Goal: Transaction & Acquisition: Purchase product/service

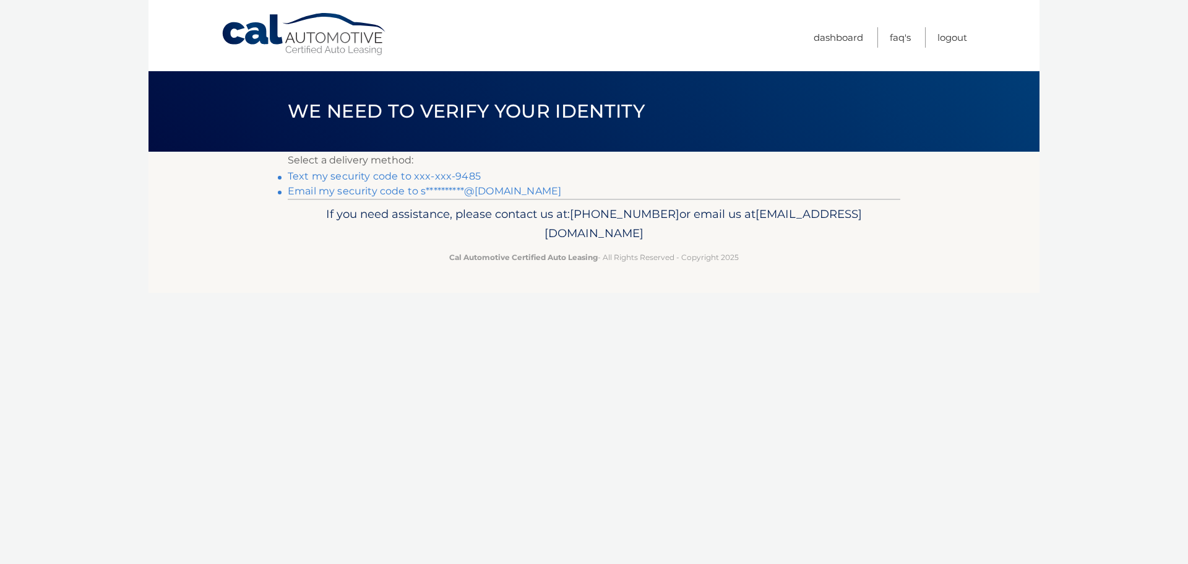
click at [389, 175] on link "Text my security code to xxx-xxx-9485" at bounding box center [384, 176] width 193 height 12
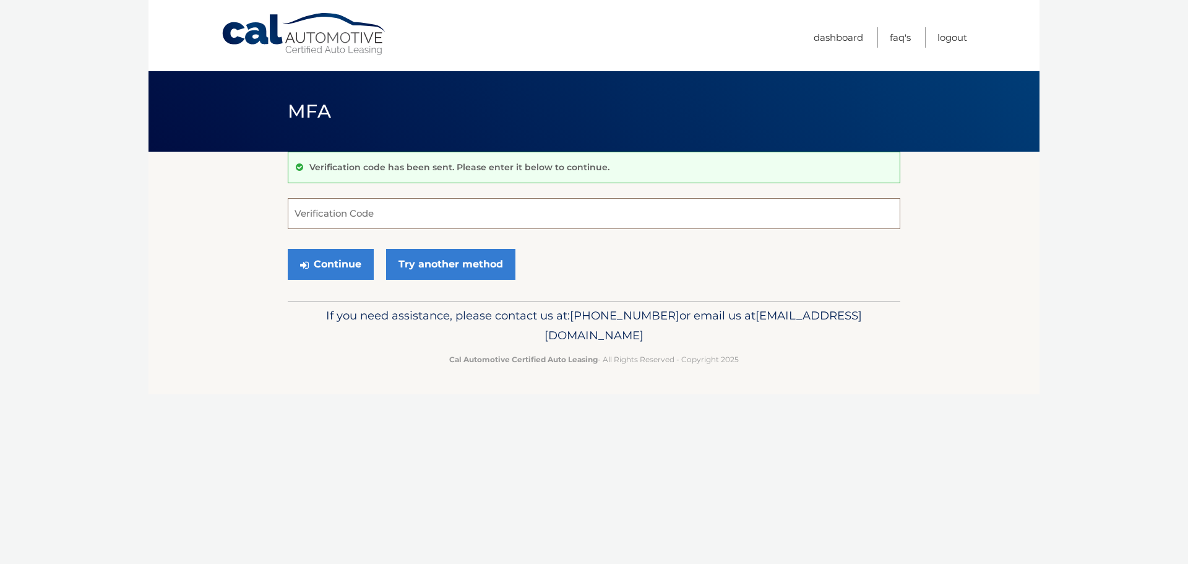
click at [346, 214] on input "Verification Code" at bounding box center [594, 213] width 613 height 31
click at [382, 216] on input "Verification Code" at bounding box center [594, 213] width 613 height 31
paste input "410233"
type input "410233"
click at [349, 267] on button "Continue" at bounding box center [331, 264] width 86 height 31
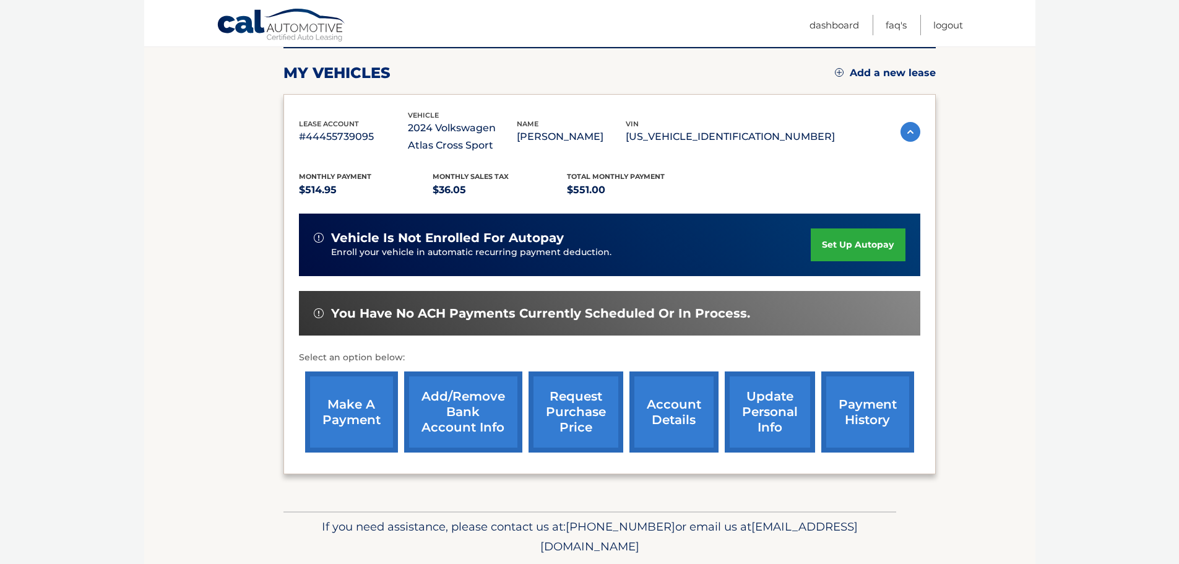
scroll to position [186, 0]
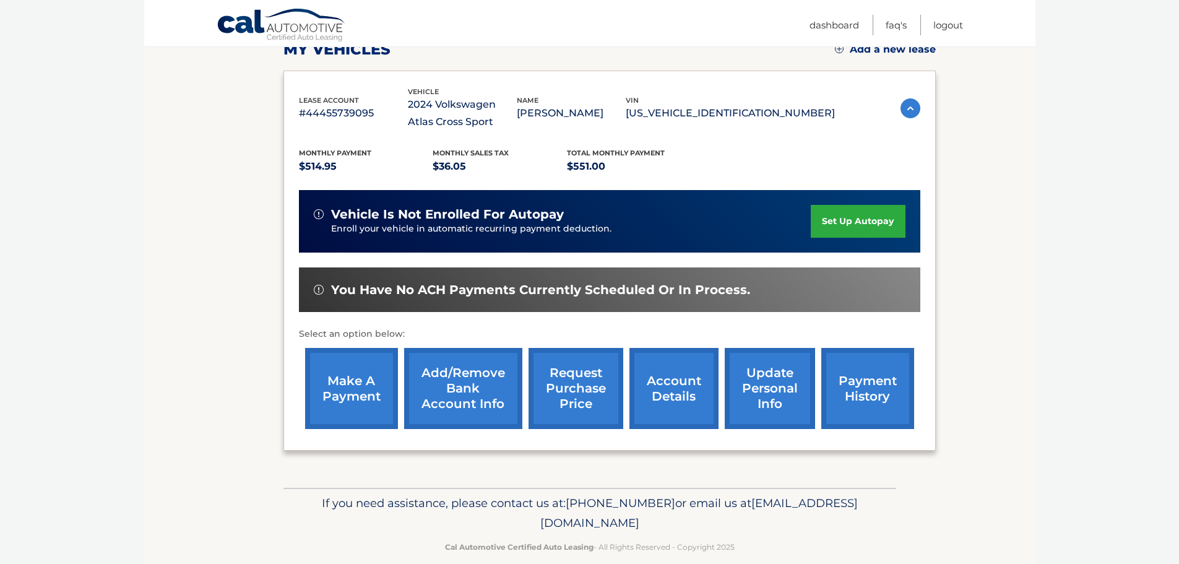
click at [337, 378] on link "make a payment" at bounding box center [351, 388] width 93 height 81
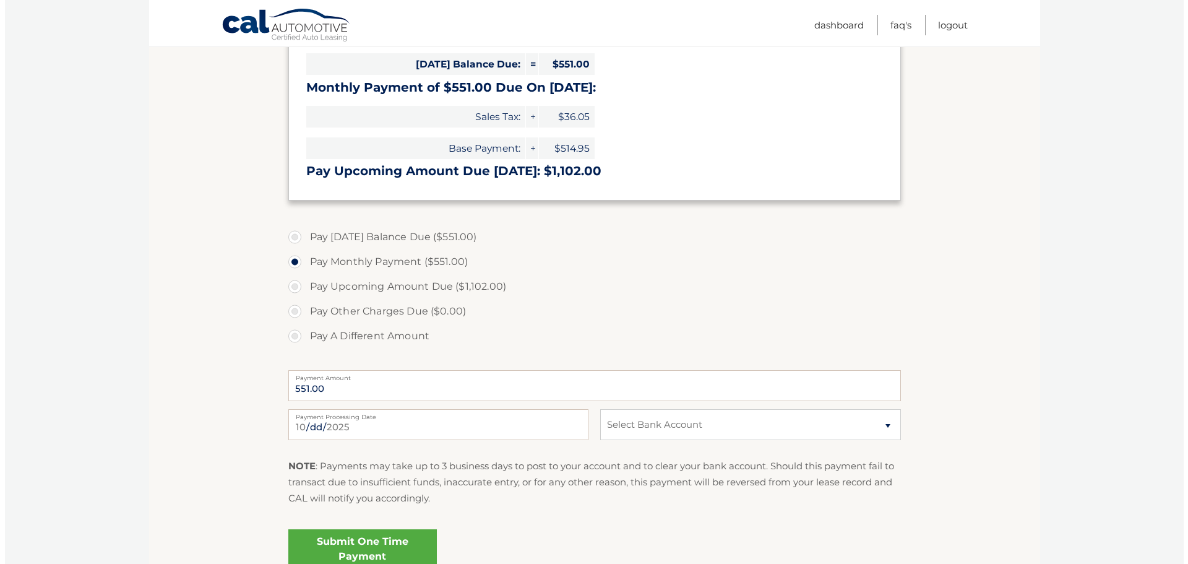
scroll to position [309, 0]
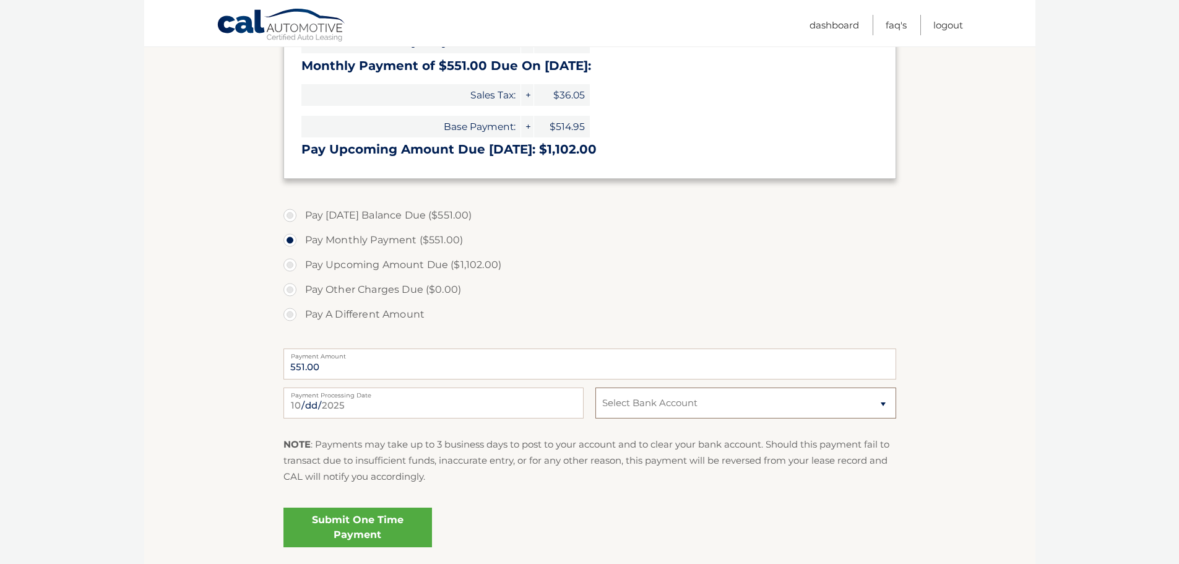
click at [728, 405] on select "Select Bank Account Savings CAPITAL ONE N.A. *****8448 Checking JPMORGAN CHASE …" at bounding box center [745, 402] width 300 height 31
select select "NzhjOWIyNGItMjA4Ny00ODdmLTk2YjEtNTE5Y2Q4YWQ2NDlk"
click at [595, 387] on select "Select Bank Account Savings CAPITAL ONE N.A. *****8448 Checking JPMORGAN CHASE …" at bounding box center [745, 402] width 300 height 31
click at [345, 521] on link "Submit One Time Payment" at bounding box center [357, 528] width 149 height 40
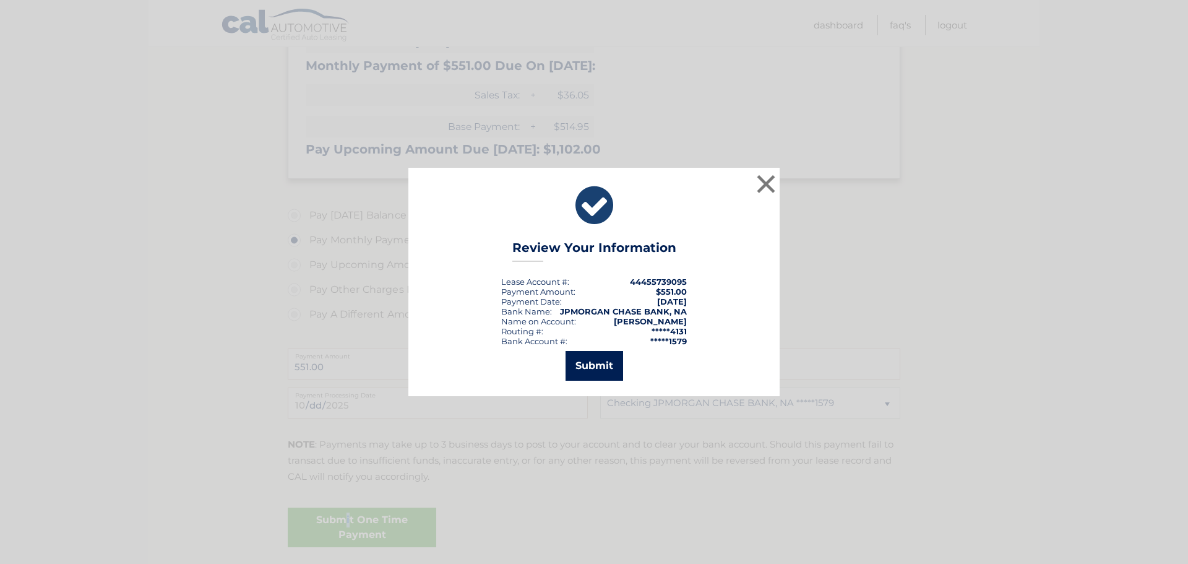
click at [604, 367] on button "Submit" at bounding box center [595, 366] width 58 height 30
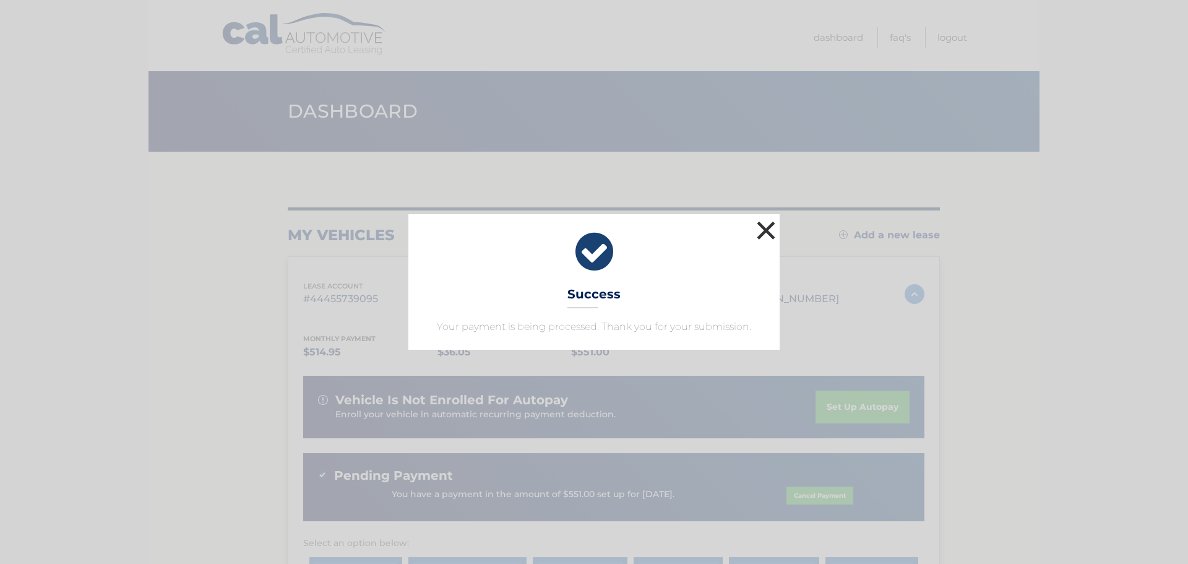
click at [770, 227] on button "×" at bounding box center [766, 230] width 25 height 25
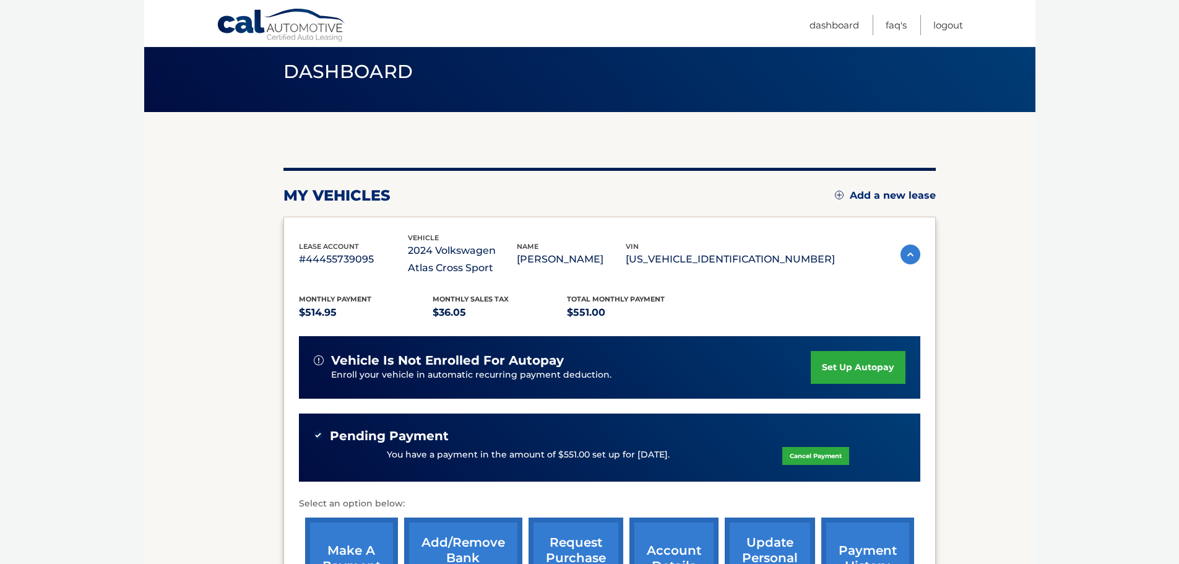
scroll to position [227, 0]
